Goal: Transaction & Acquisition: Purchase product/service

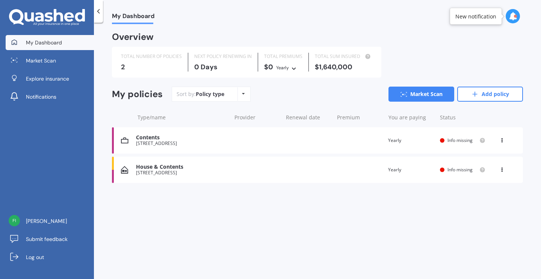
click at [177, 170] on div "House & Contents" at bounding box center [181, 167] width 91 height 6
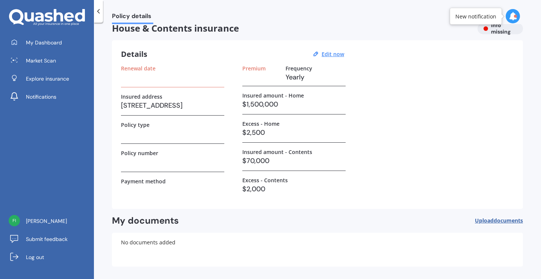
scroll to position [10, 0]
click at [335, 54] on u "Edit now" at bounding box center [333, 54] width 23 height 7
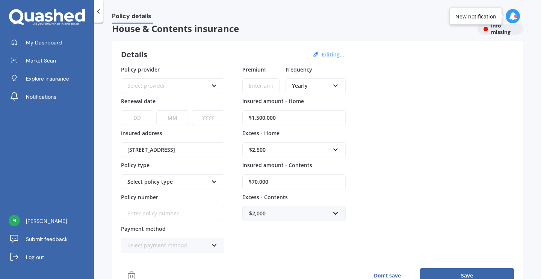
click at [279, 118] on input "$1,500,000" at bounding box center [293, 117] width 103 height 15
type input "$1,250,000"
click at [422, 152] on div "Policy provider Select provider AA AMI AMP ANZ ASB Ando BNZ Co-Operative Bank F…" at bounding box center [317, 159] width 393 height 188
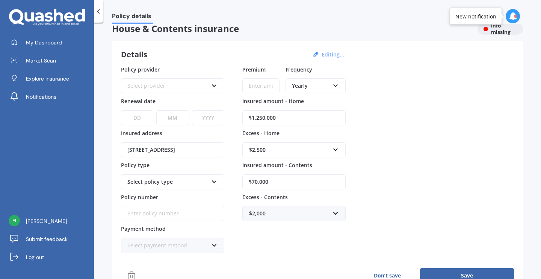
scroll to position [53, 0]
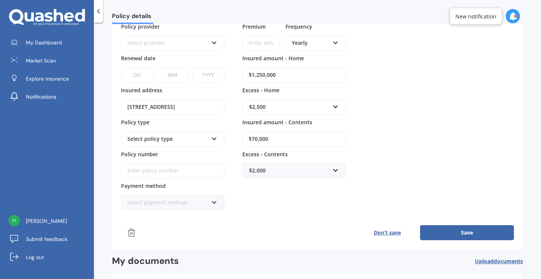
click at [444, 231] on button "Save" at bounding box center [467, 232] width 94 height 15
click at [185, 42] on div "Select provider" at bounding box center [169, 43] width 78 height 8
click at [475, 103] on div "Policy provider AA AA AMI AMP ANZ ASB Ando BNZ Co-Operative Bank FMG Initio Kiw…" at bounding box center [317, 117] width 393 height 188
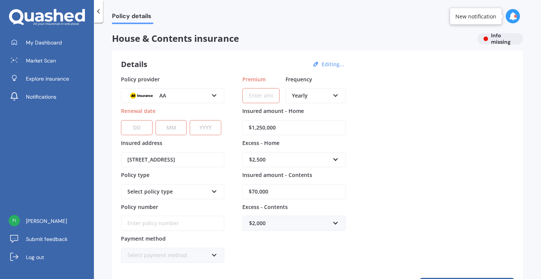
scroll to position [0, 0]
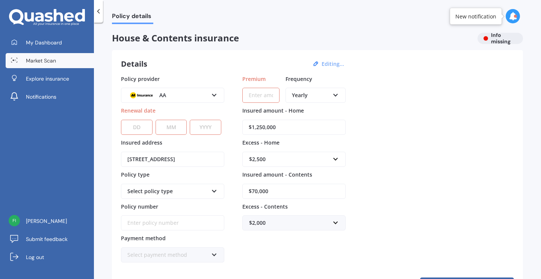
click at [41, 58] on span "Market Scan" at bounding box center [41, 61] width 30 height 8
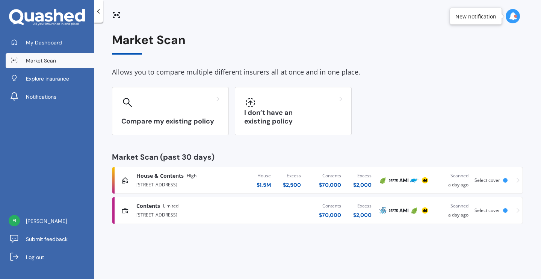
click at [517, 210] on icon at bounding box center [518, 210] width 3 height 5
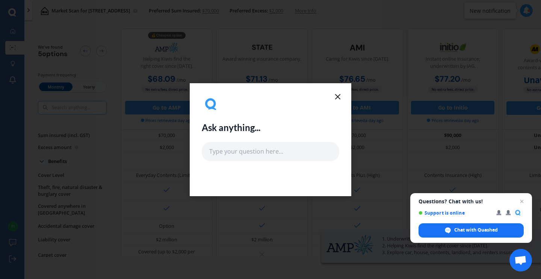
click at [338, 97] on line at bounding box center [338, 96] width 5 height 5
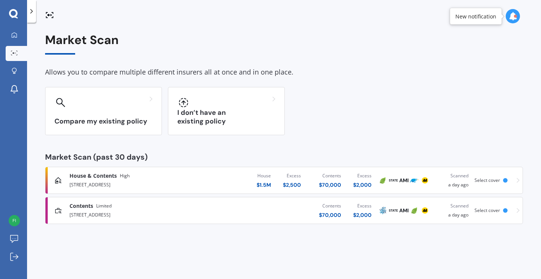
click at [518, 179] on icon at bounding box center [518, 179] width 3 height 5
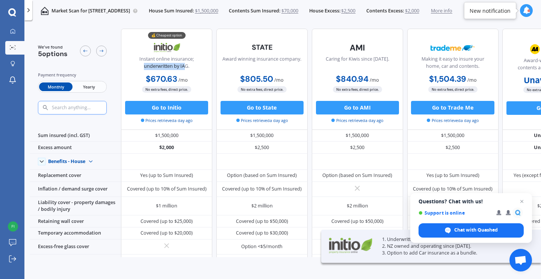
drag, startPoint x: 182, startPoint y: 68, endPoint x: 140, endPoint y: 68, distance: 42.1
click at [140, 68] on div "Instant online insurance; underwritten by IAG." at bounding box center [167, 64] width 80 height 17
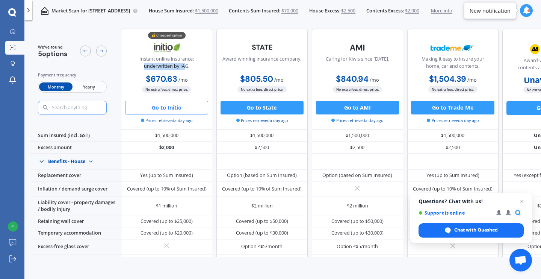
click at [183, 110] on button "Go to Initio" at bounding box center [166, 108] width 83 height 14
